Goal: Leave review/rating

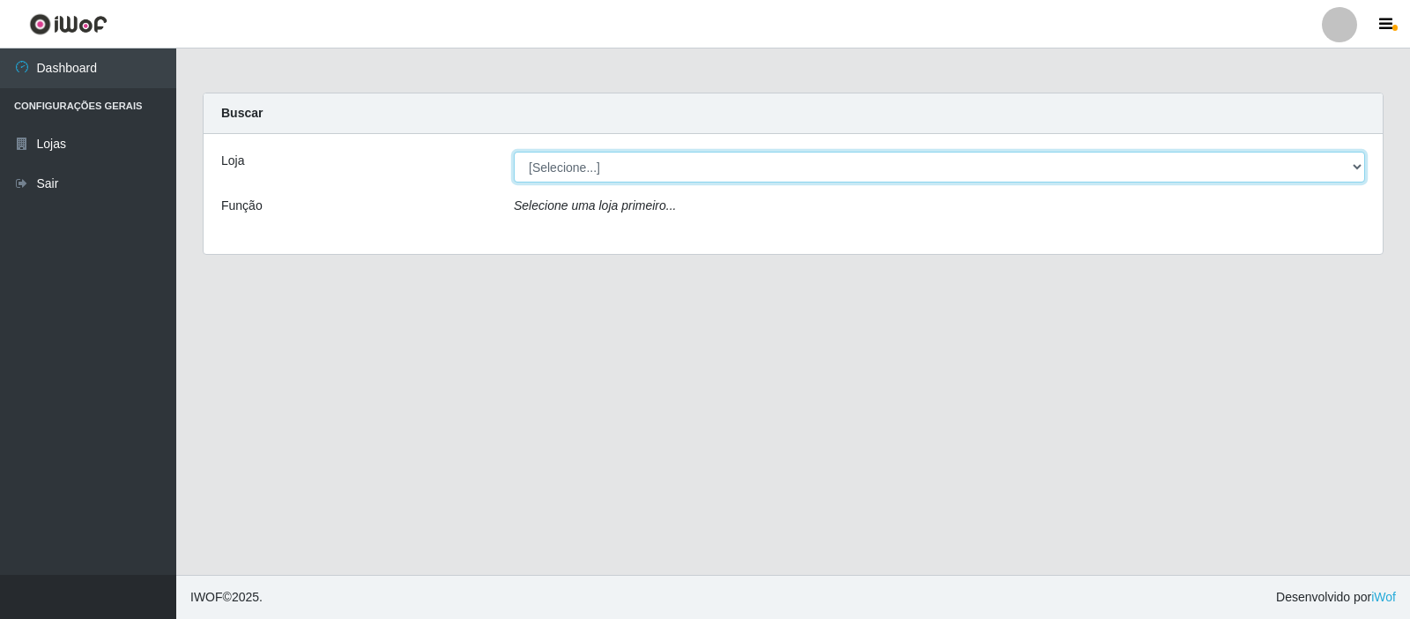
click at [725, 160] on select "[Selecione...] Rede Compras Supermercados - LOJA 3" at bounding box center [939, 167] width 851 height 31
select select "162"
click at [514, 152] on select "[Selecione...] Rede Compras Supermercados - LOJA 3" at bounding box center [939, 167] width 851 height 31
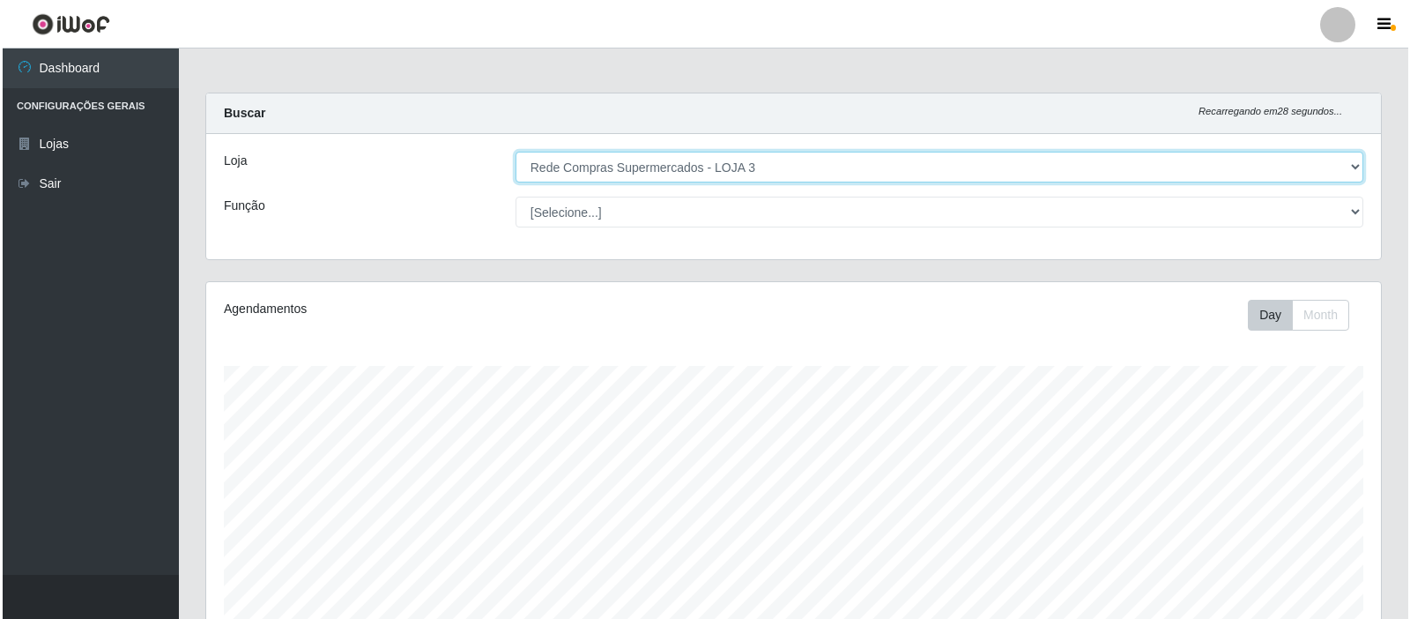
scroll to position [395, 0]
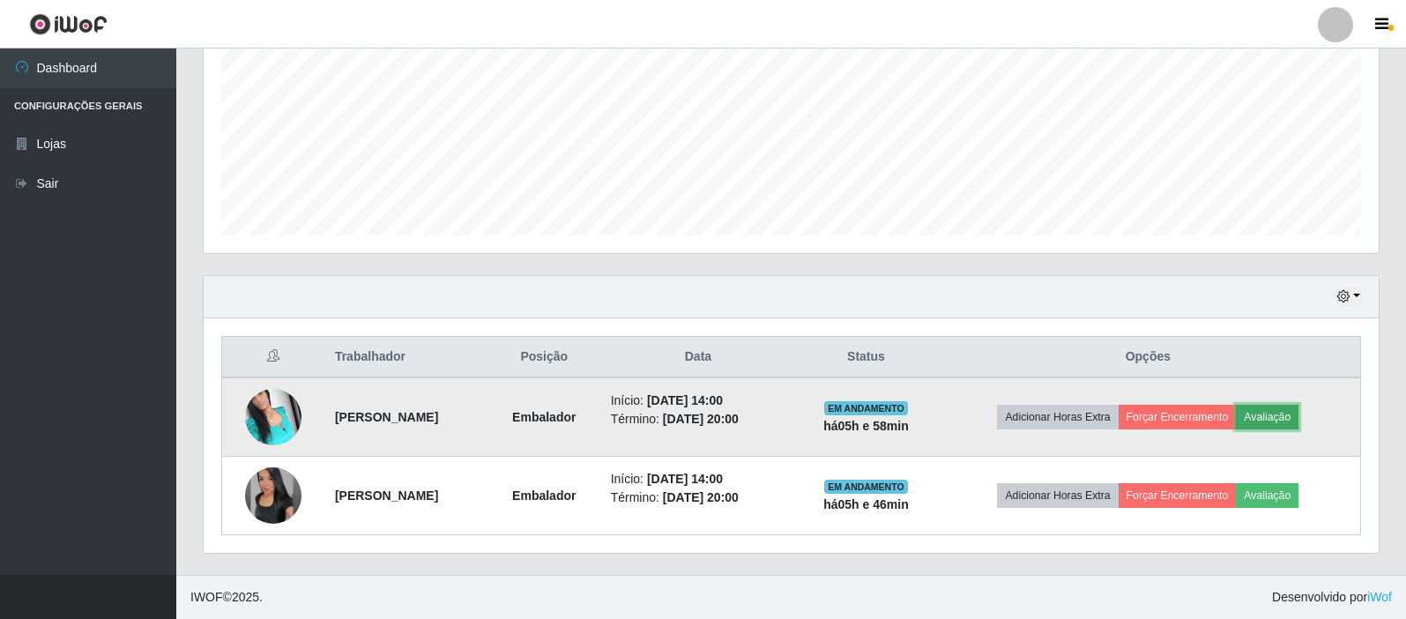
click at [1280, 415] on button "Avaliação" at bounding box center [1267, 417] width 63 height 25
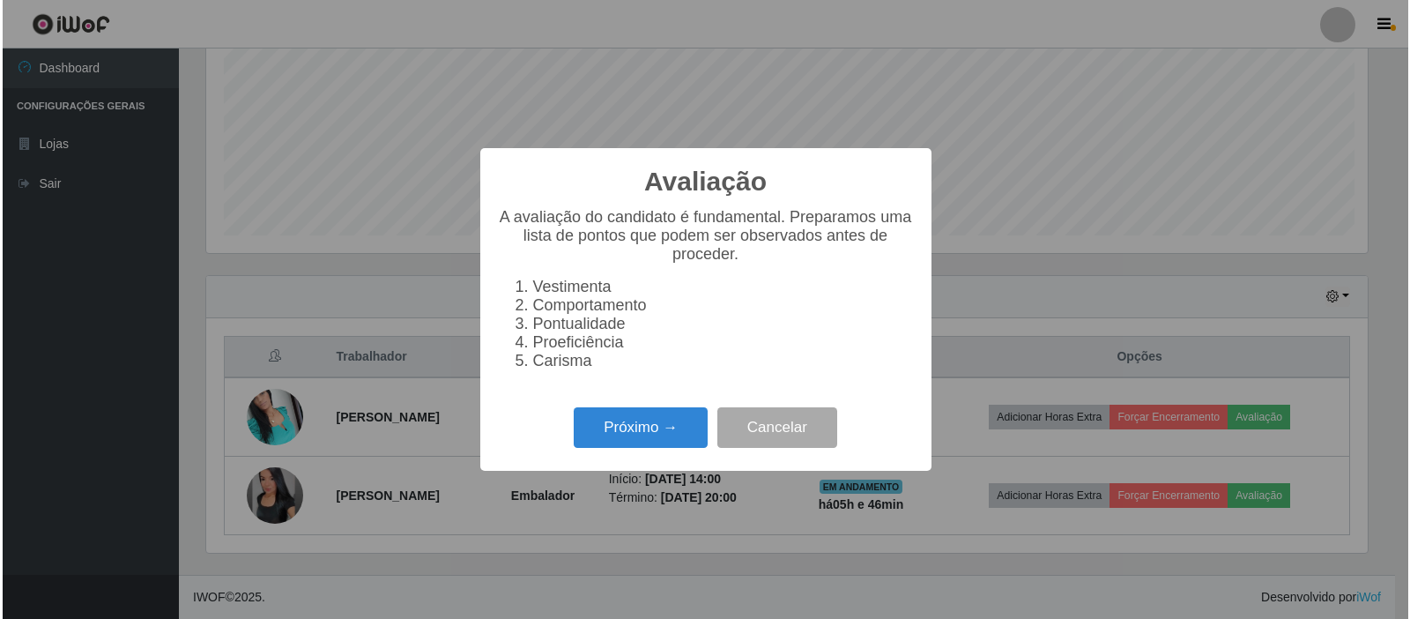
scroll to position [366, 1166]
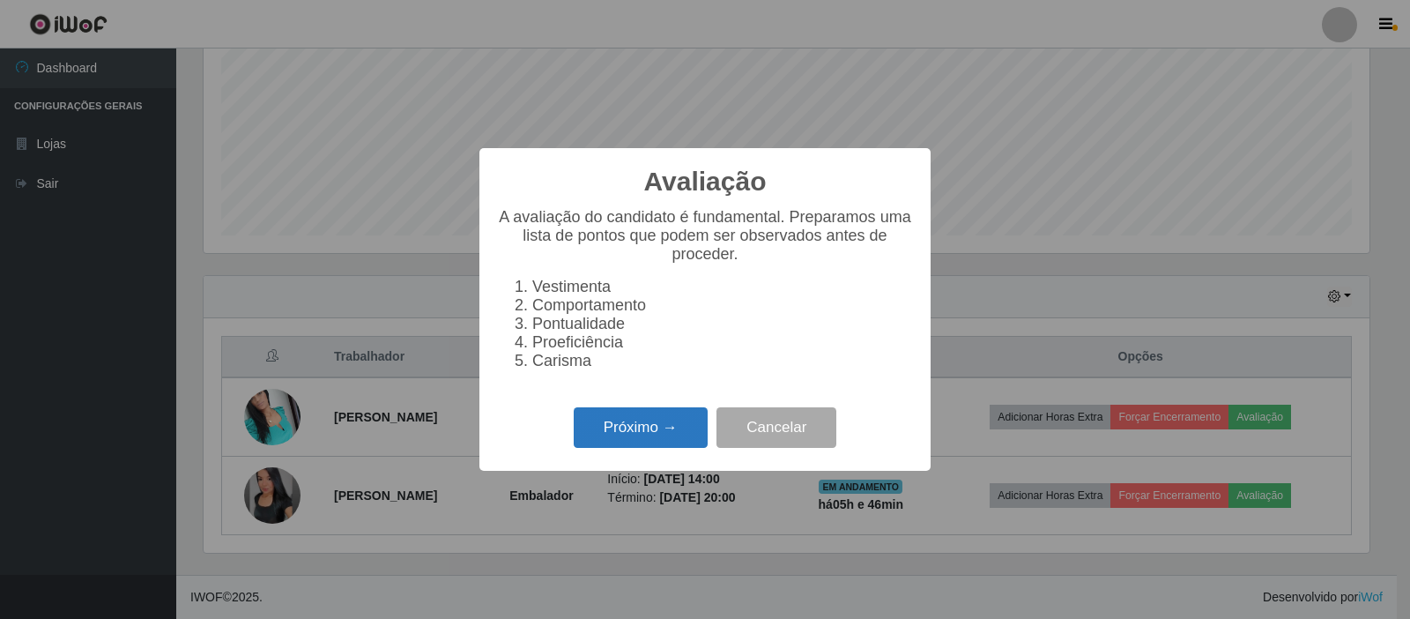
click at [681, 433] on button "Próximo →" at bounding box center [641, 427] width 134 height 41
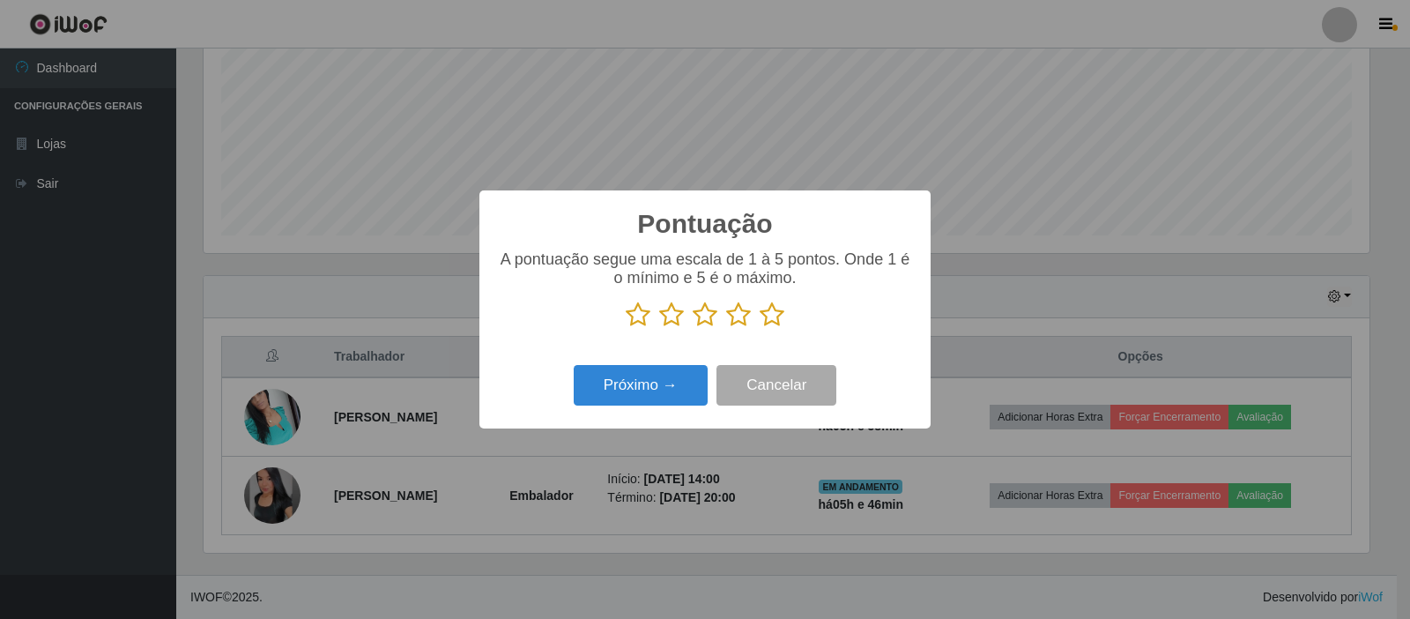
scroll to position [881100, 880299]
click at [770, 316] on icon at bounding box center [772, 314] width 25 height 26
click at [760, 328] on input "radio" at bounding box center [760, 328] width 0 height 0
click at [645, 382] on button "Próximo →" at bounding box center [641, 385] width 134 height 41
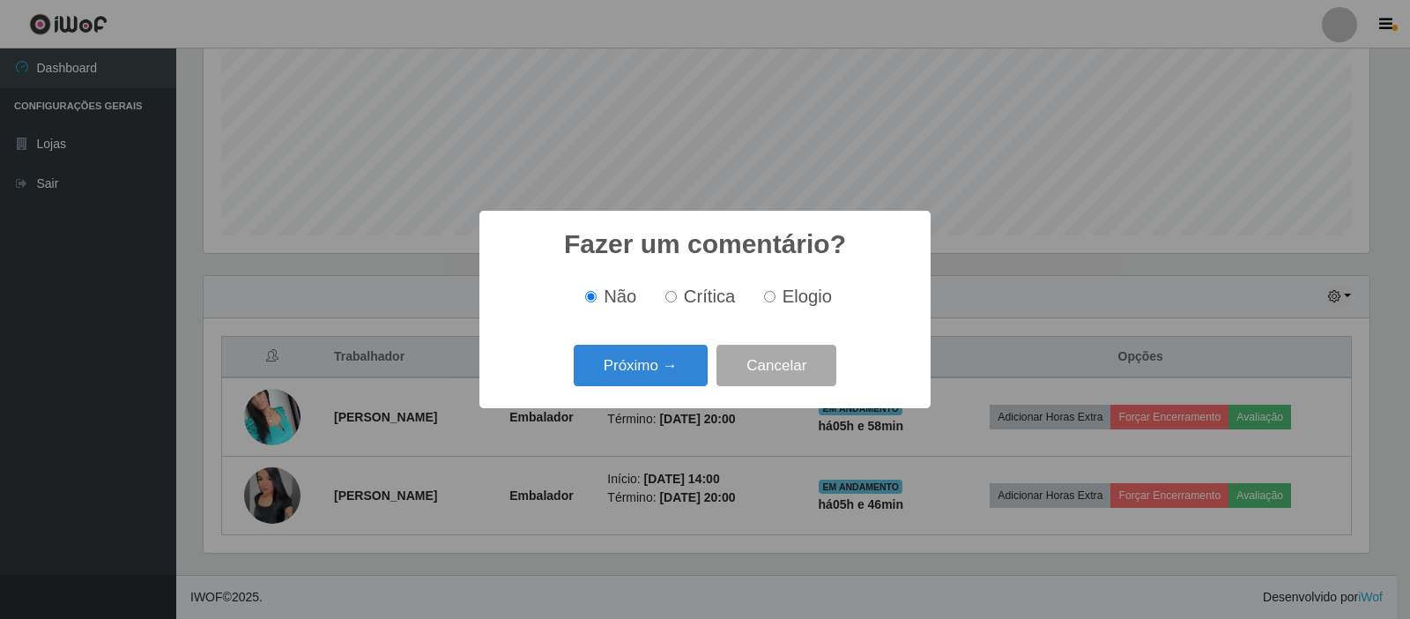
click at [766, 296] on input "Elogio" at bounding box center [769, 296] width 11 height 11
radio input "true"
click at [652, 370] on button "Próximo →" at bounding box center [641, 365] width 134 height 41
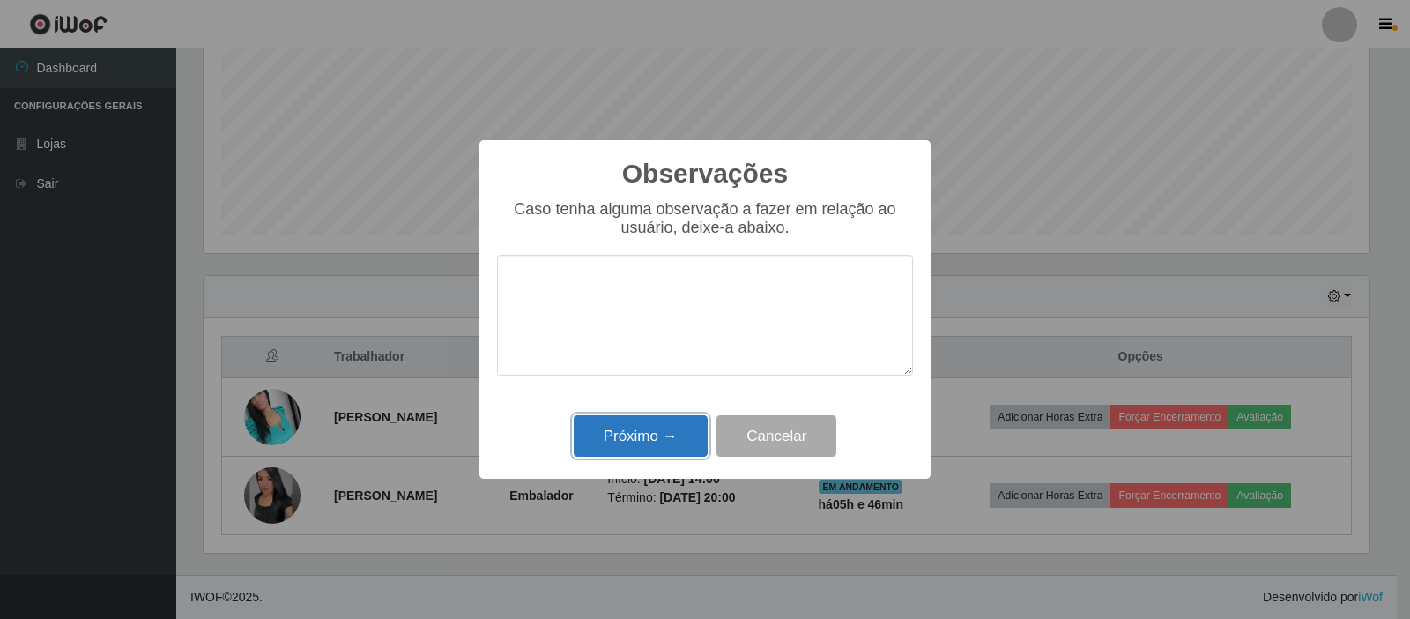
click at [668, 449] on button "Próximo →" at bounding box center [641, 435] width 134 height 41
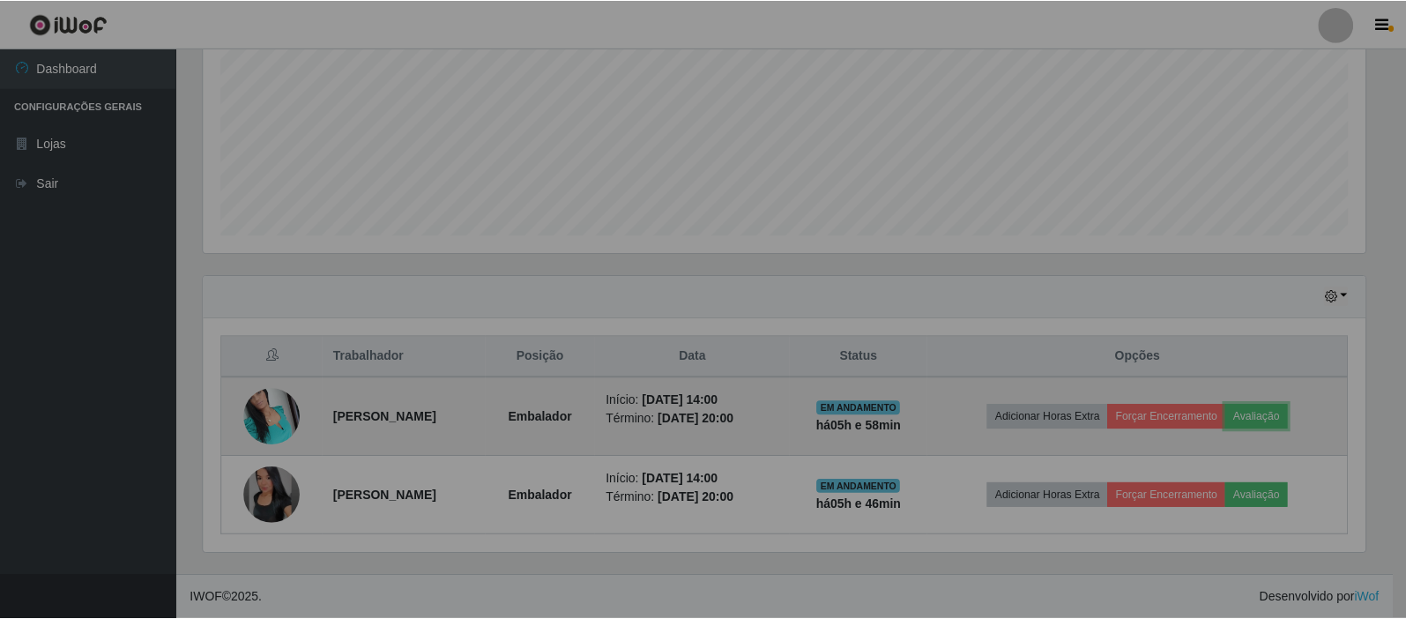
scroll to position [366, 1175]
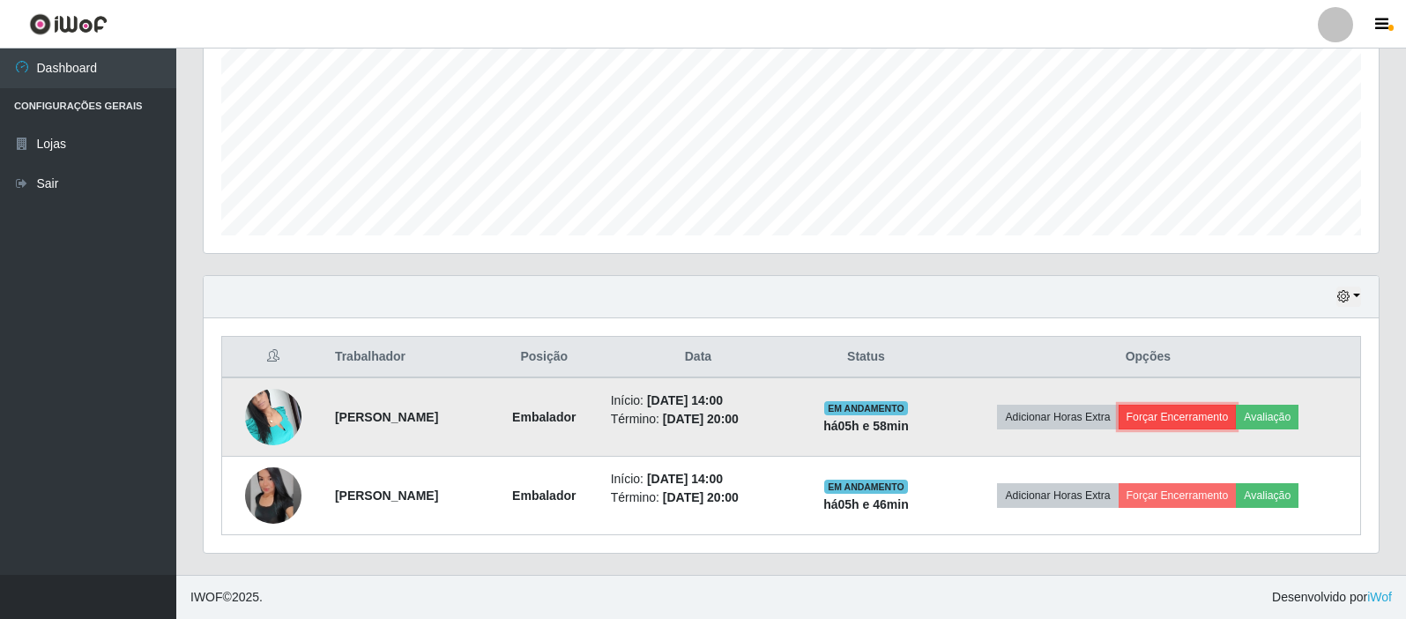
click at [1237, 416] on button "Forçar Encerramento" at bounding box center [1178, 417] width 118 height 25
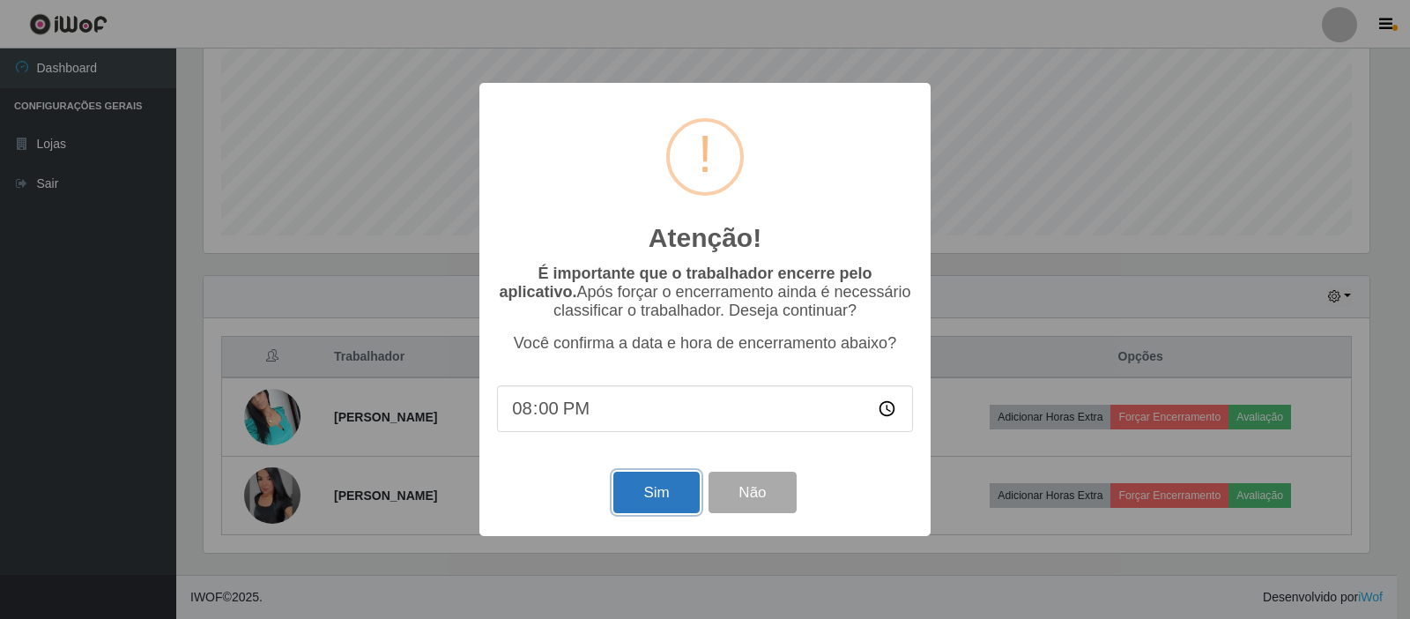
click at [636, 491] on button "Sim" at bounding box center [656, 492] width 86 height 41
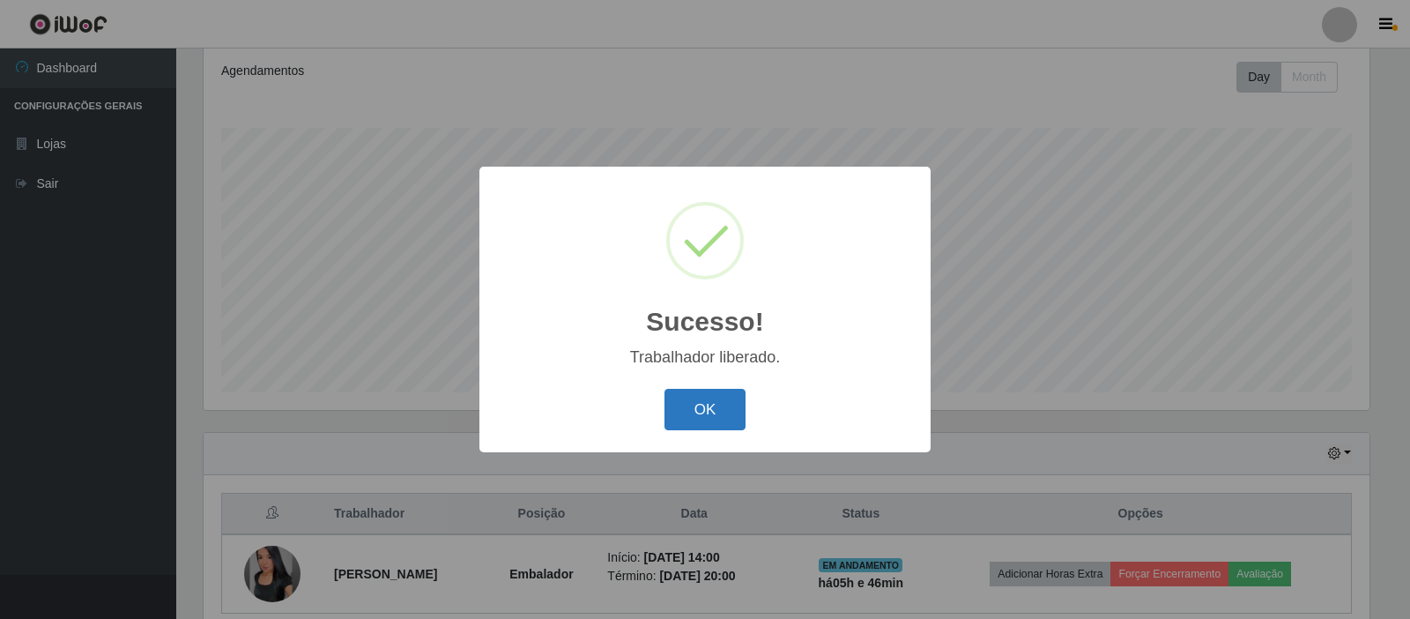
click at [729, 415] on button "OK" at bounding box center [706, 409] width 82 height 41
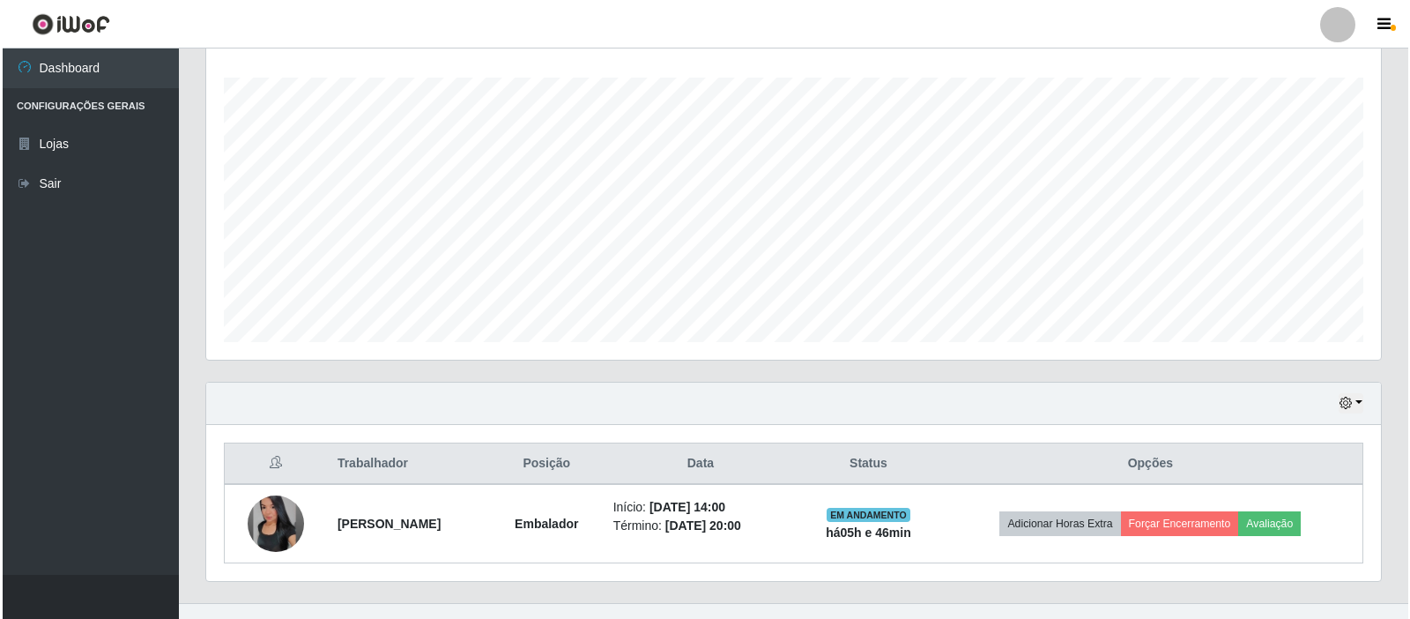
scroll to position [316, 0]
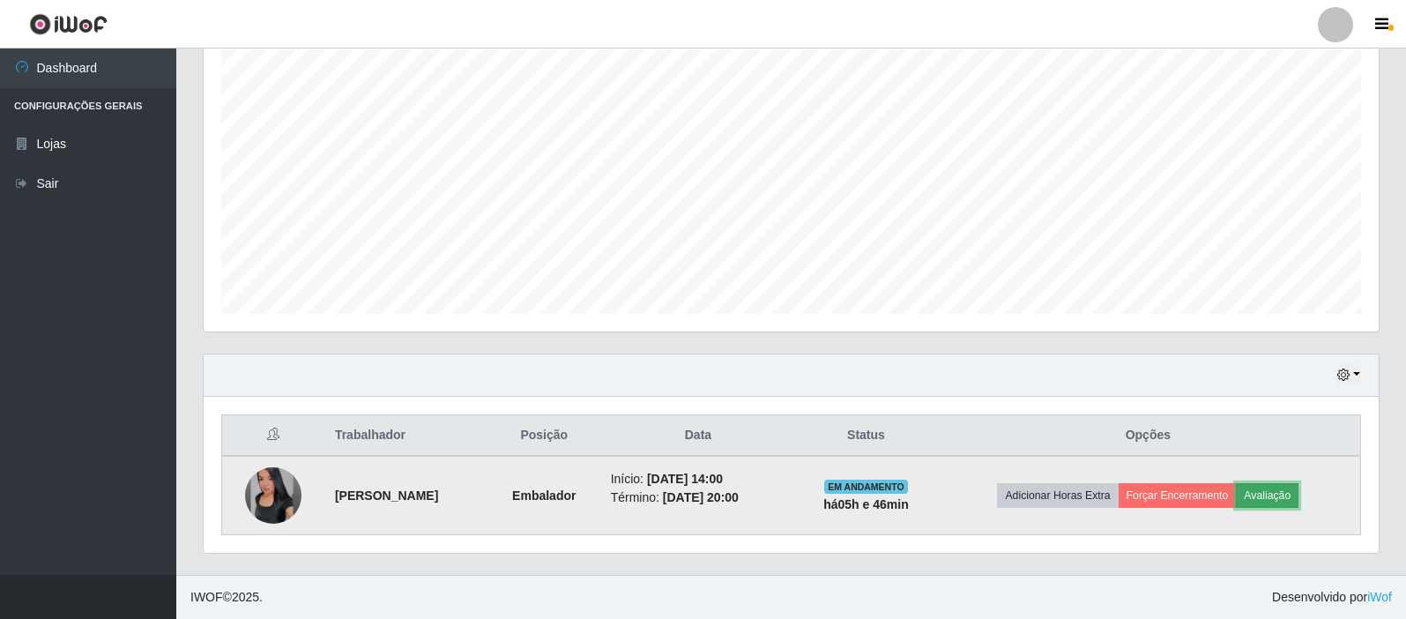
click at [1298, 502] on button "Avaliação" at bounding box center [1267, 495] width 63 height 25
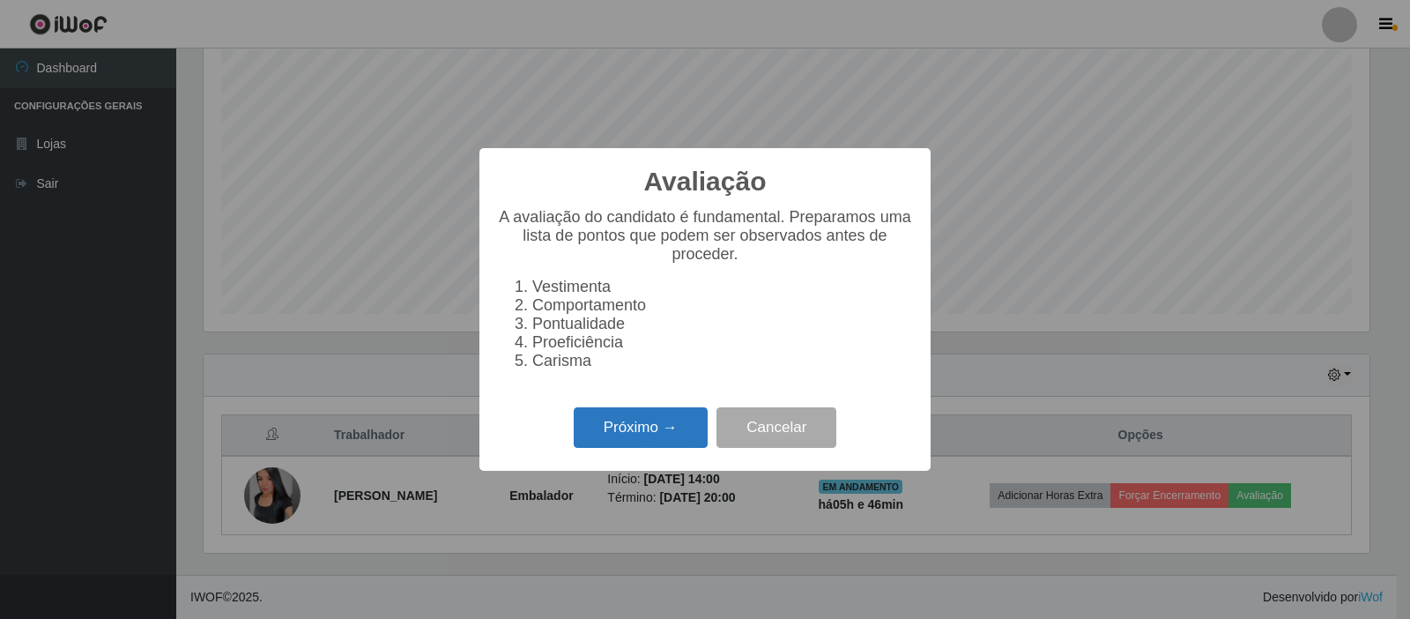
click at [681, 449] on button "Próximo →" at bounding box center [641, 427] width 134 height 41
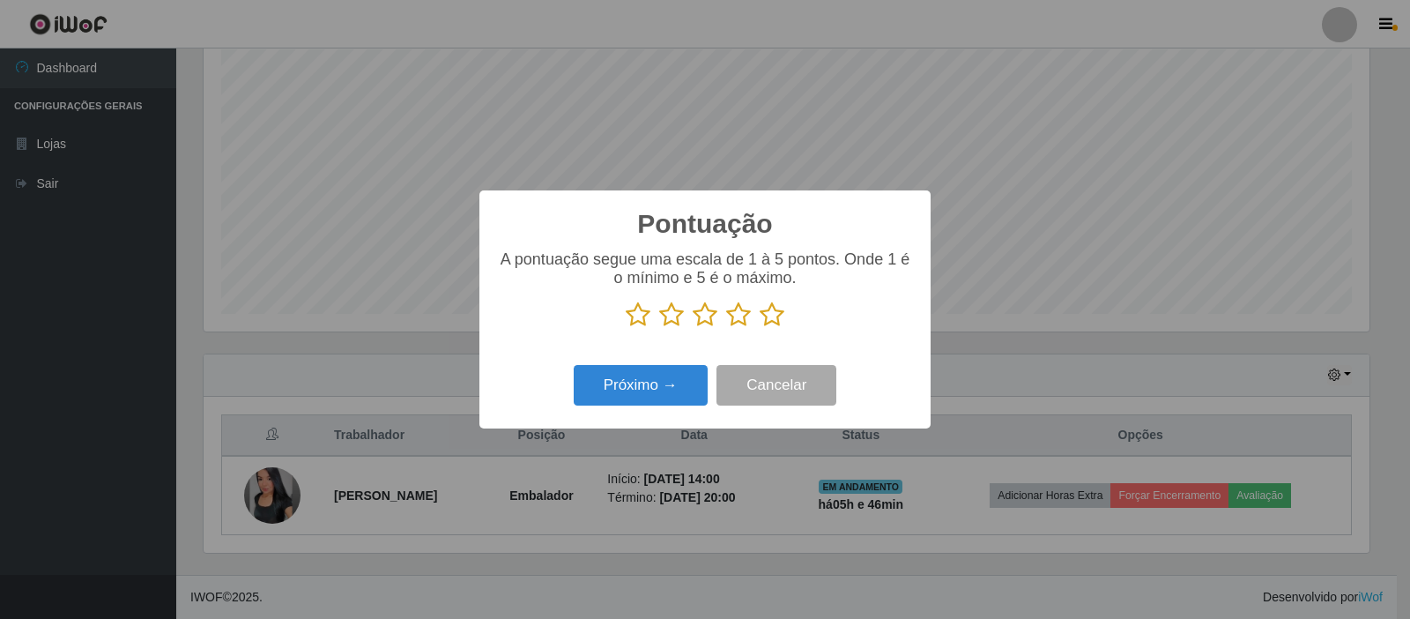
click at [779, 317] on icon at bounding box center [772, 314] width 25 height 26
click at [760, 328] on input "radio" at bounding box center [760, 328] width 0 height 0
click at [642, 375] on button "Próximo →" at bounding box center [641, 385] width 134 height 41
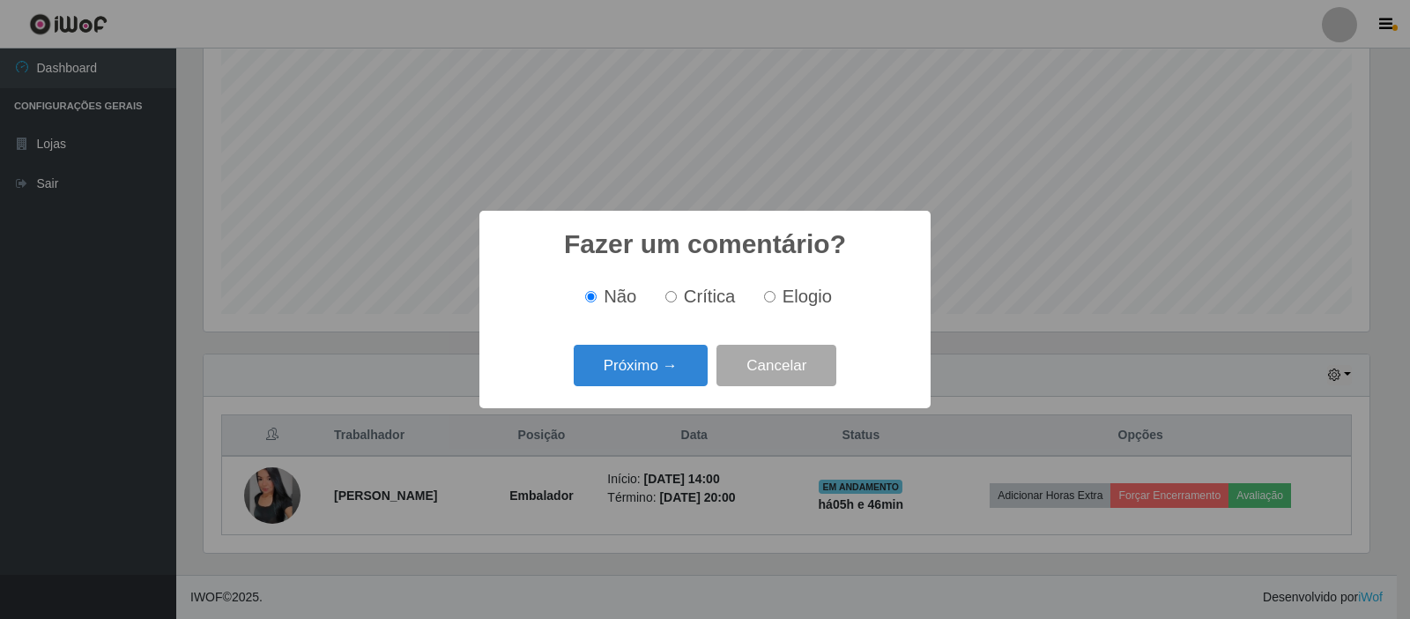
click at [773, 300] on input "Elogio" at bounding box center [769, 296] width 11 height 11
radio input "true"
click at [656, 368] on button "Próximo →" at bounding box center [641, 365] width 134 height 41
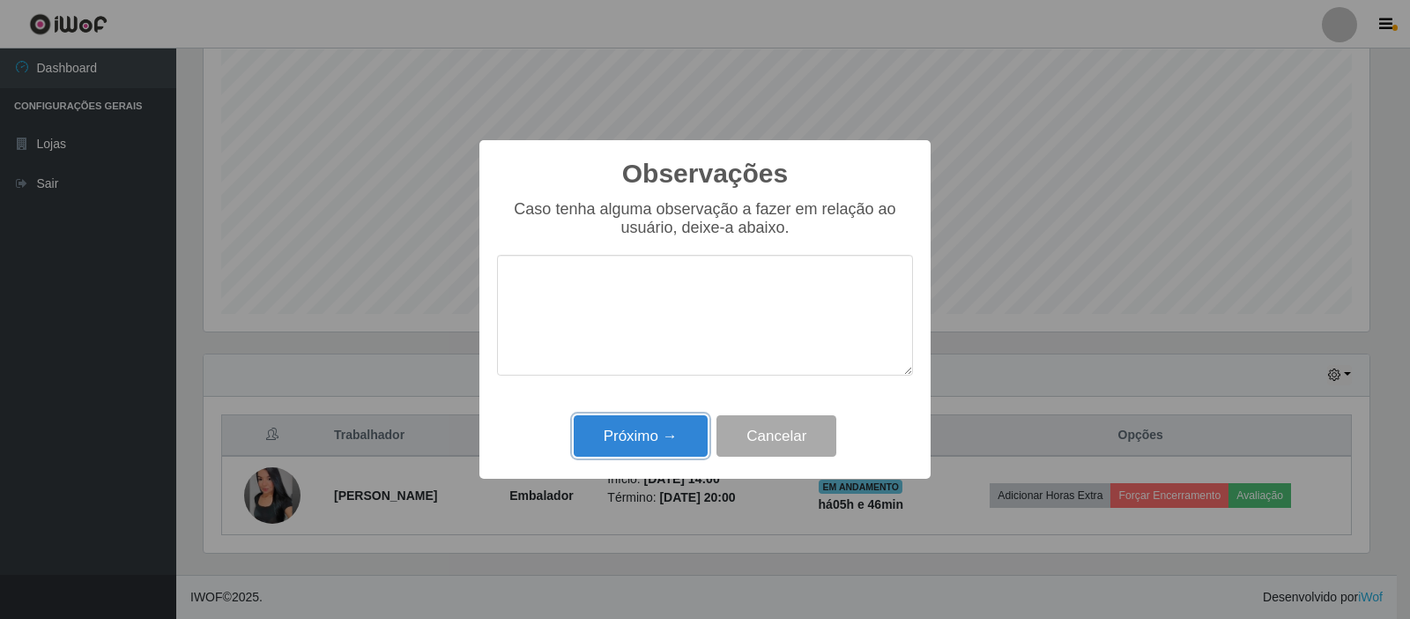
drag, startPoint x: 645, startPoint y: 429, endPoint x: 666, endPoint y: 431, distance: 21.2
click at [645, 430] on button "Próximo →" at bounding box center [641, 435] width 134 height 41
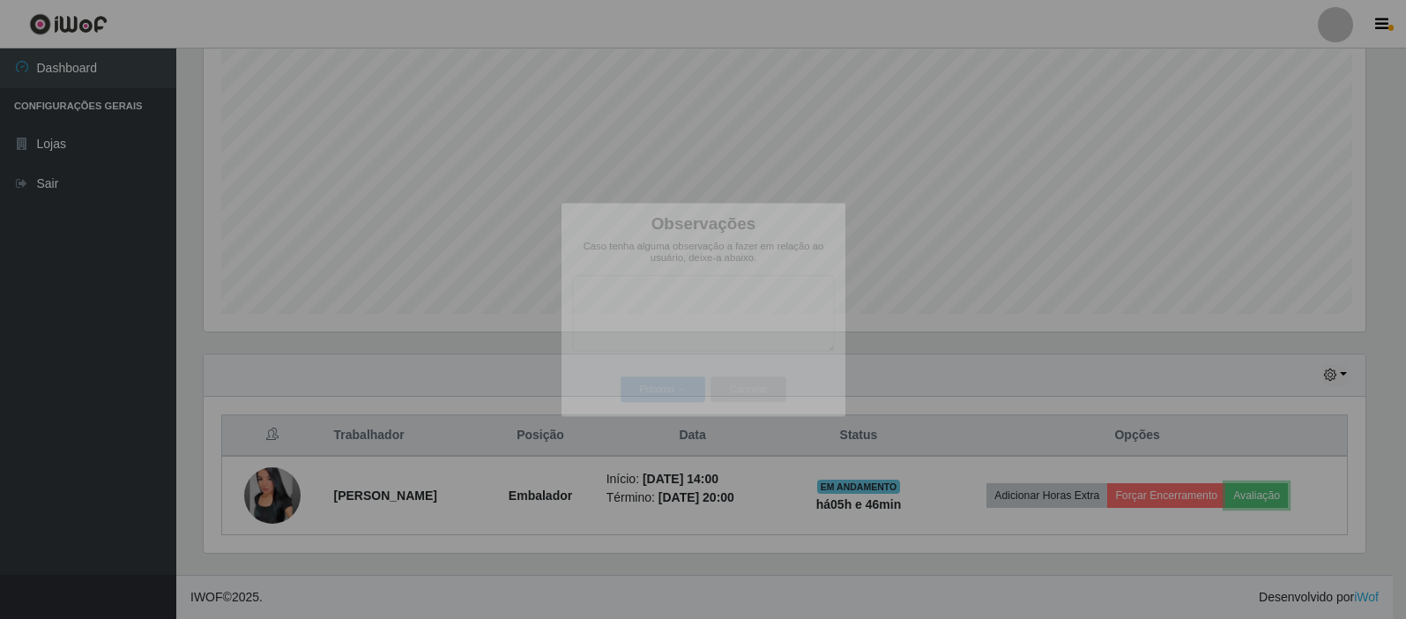
scroll to position [366, 1175]
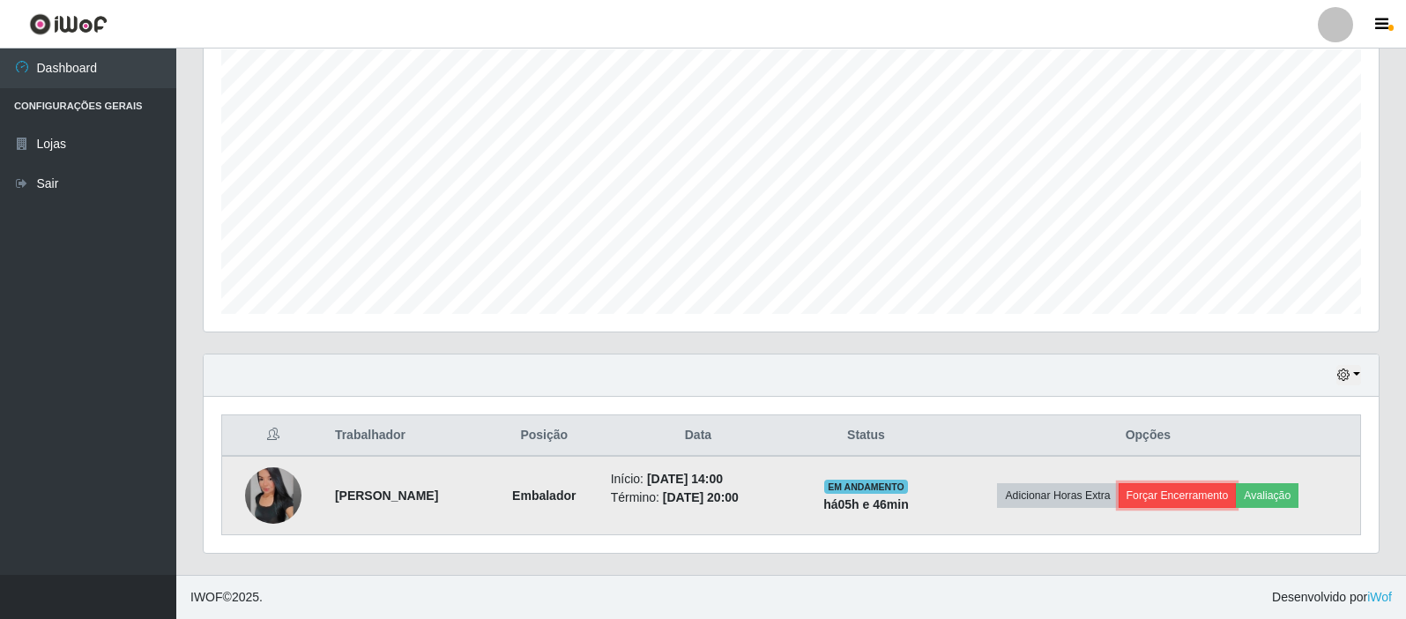
click at [1201, 503] on button "Forçar Encerramento" at bounding box center [1178, 495] width 118 height 25
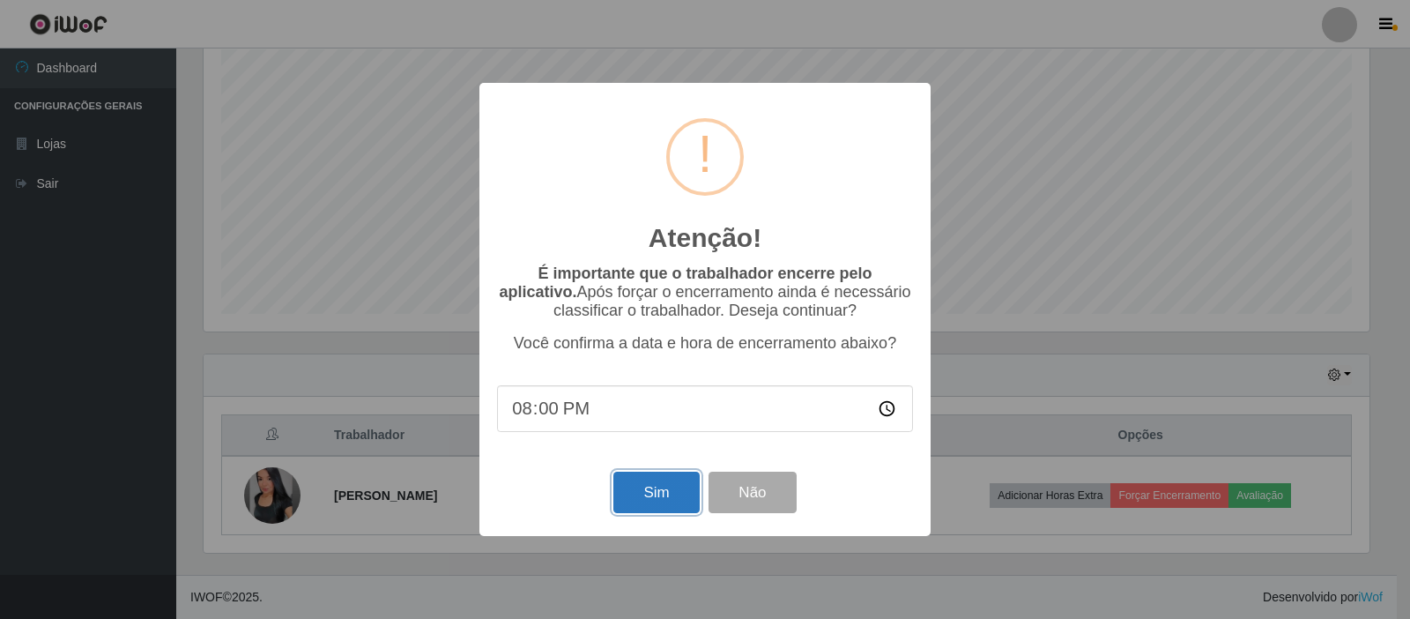
click at [686, 495] on button "Sim" at bounding box center [656, 492] width 86 height 41
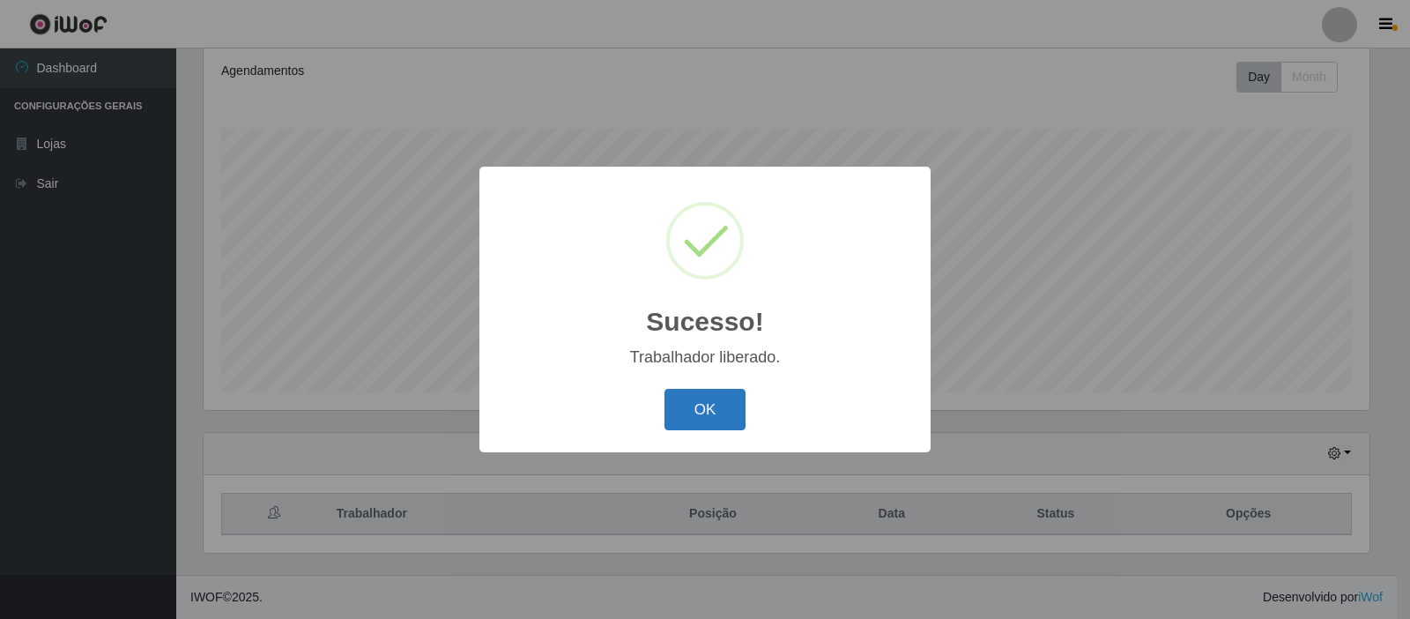
click at [722, 409] on button "OK" at bounding box center [706, 409] width 82 height 41
